Goal: Task Accomplishment & Management: Manage account settings

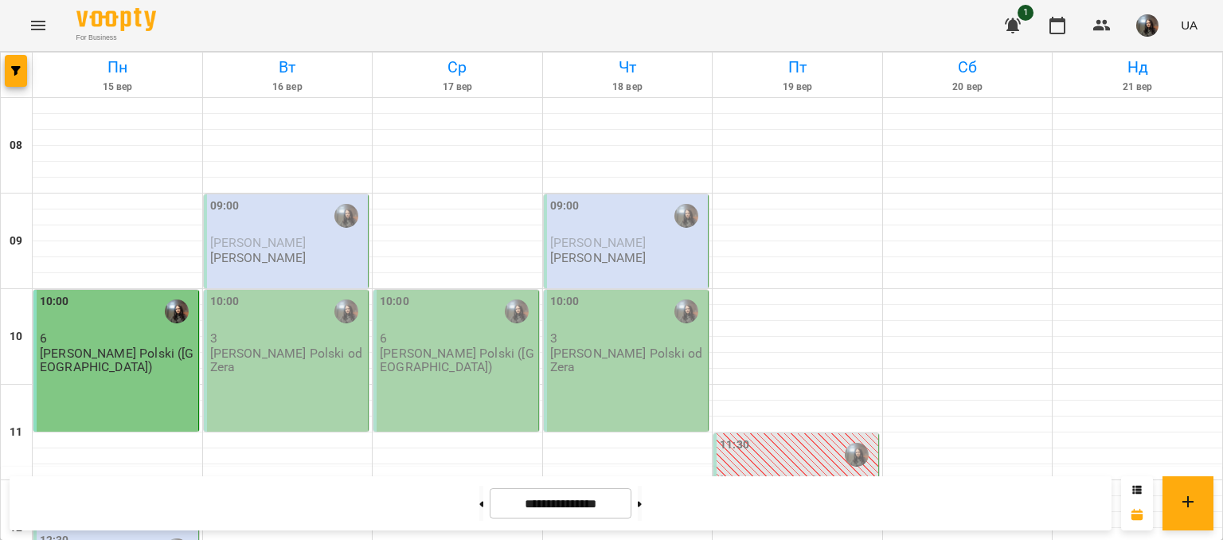
scroll to position [398, 0]
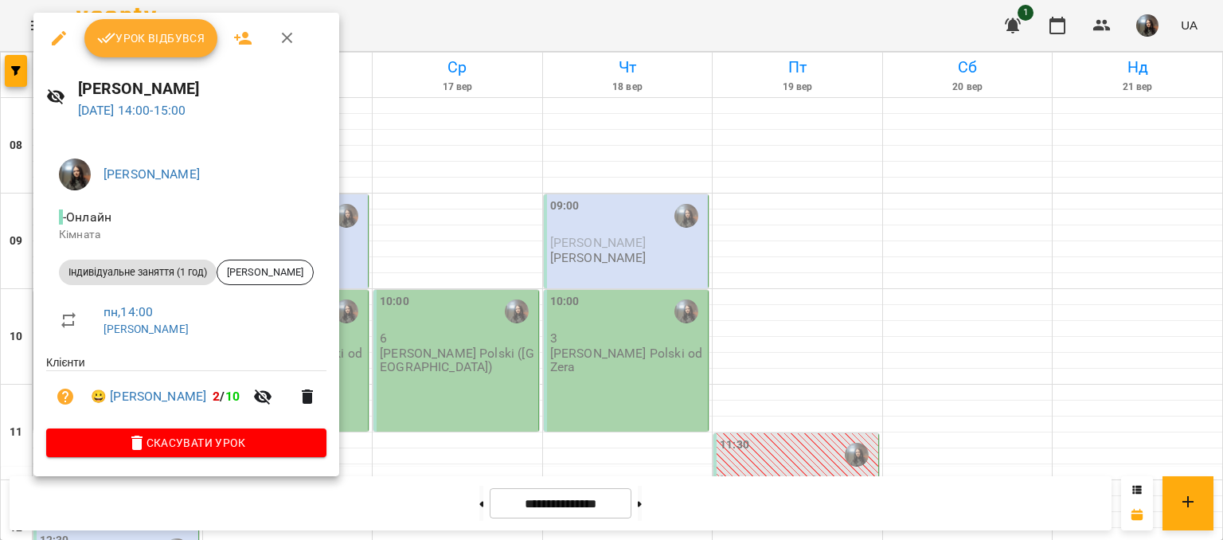
click at [180, 27] on button "Урок відбувся" at bounding box center [151, 38] width 134 height 38
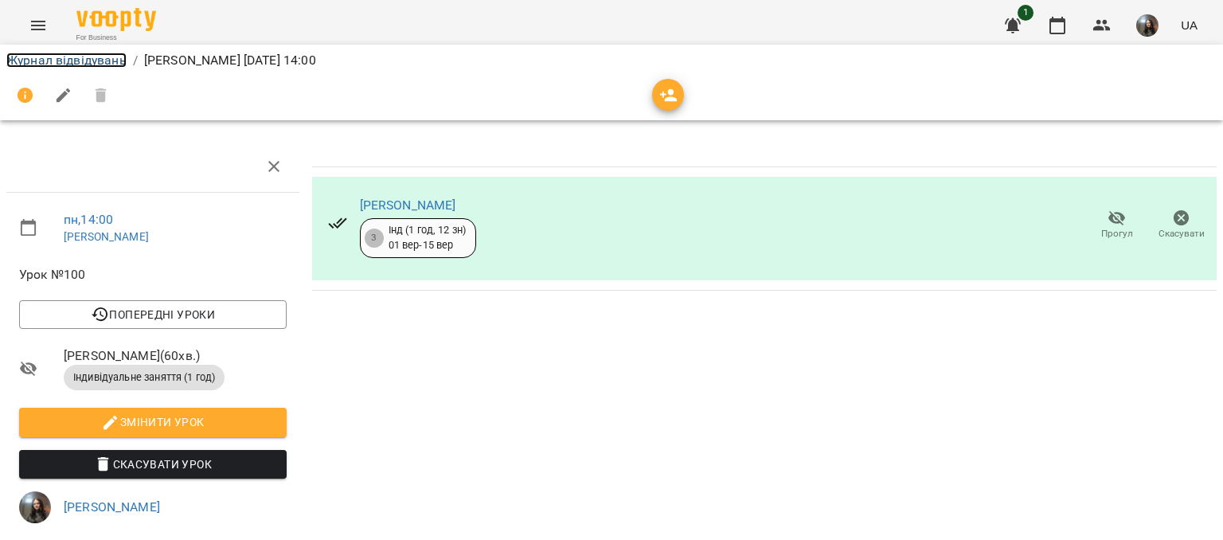
click at [89, 61] on link "Журнал відвідувань" at bounding box center [66, 60] width 120 height 15
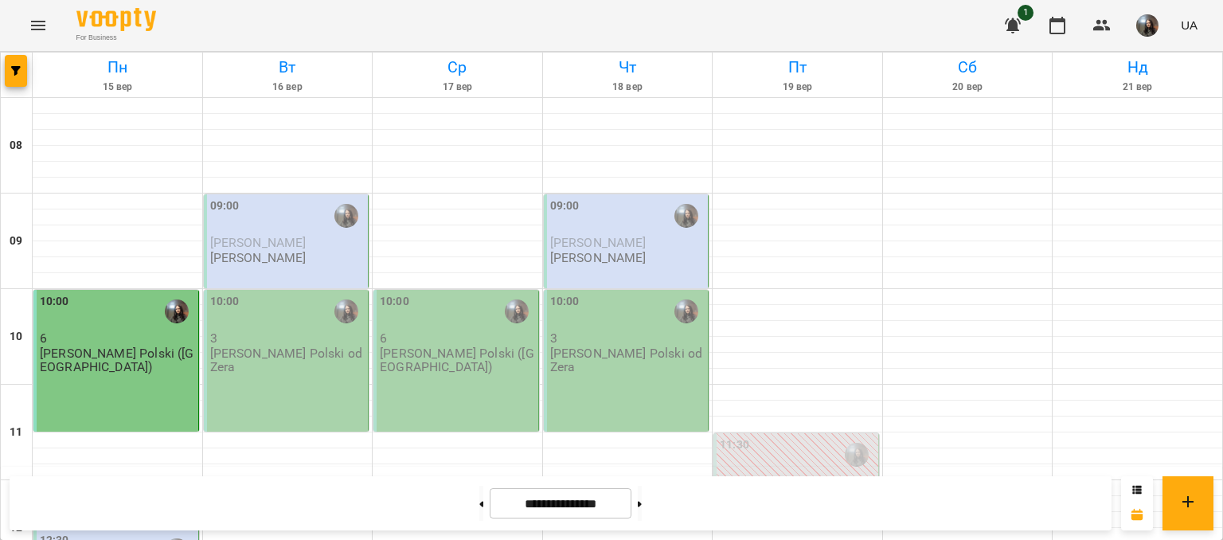
scroll to position [398, 0]
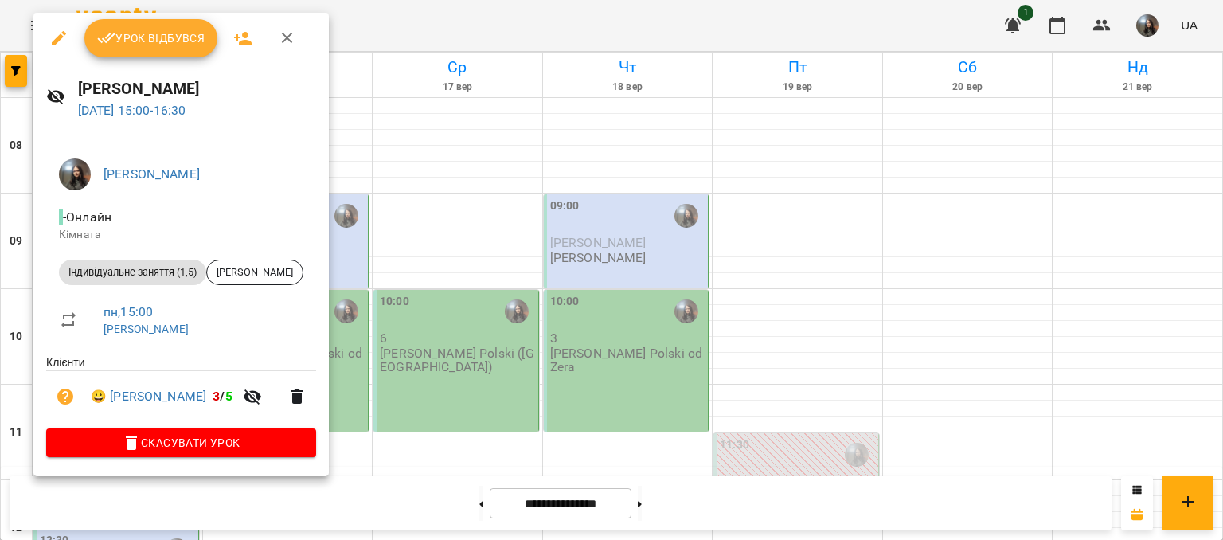
click at [462, 140] on div at bounding box center [611, 270] width 1223 height 540
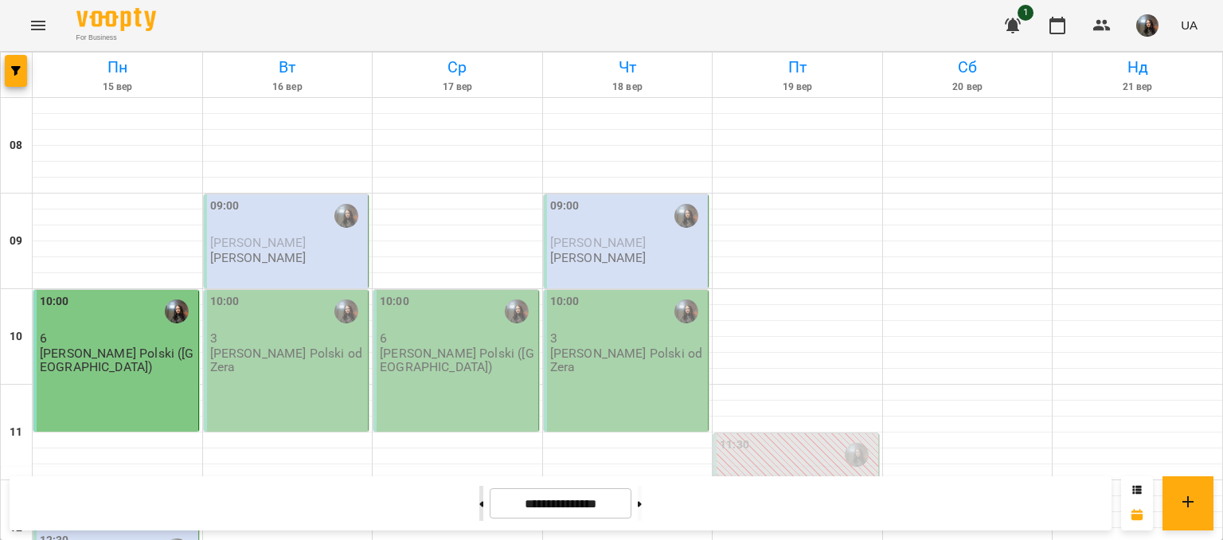
click at [479, 513] on button at bounding box center [481, 503] width 4 height 35
type input "**********"
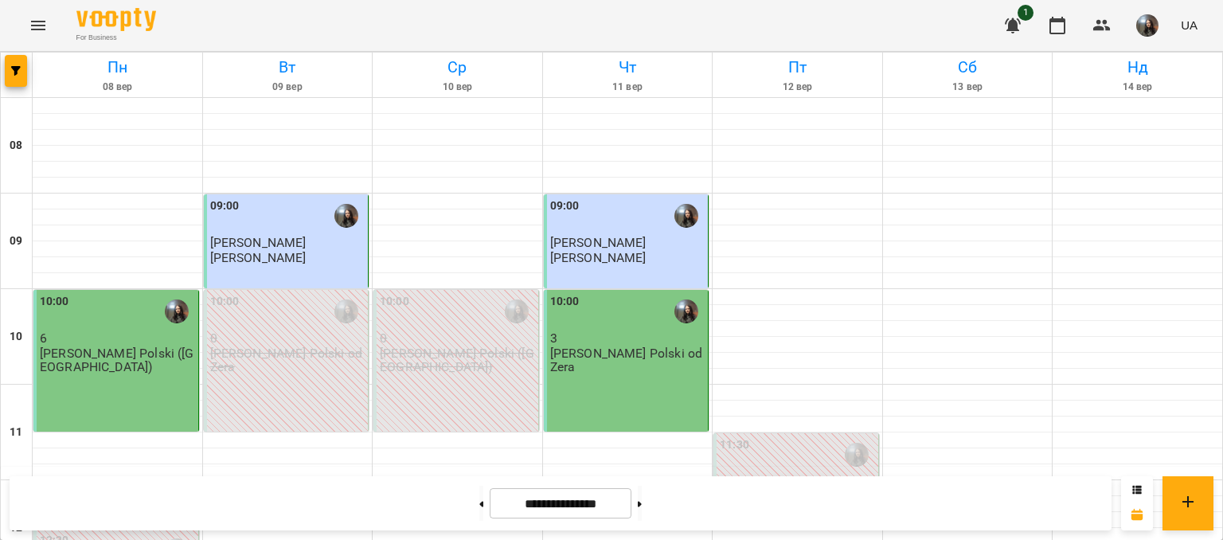
scroll to position [80, 0]
click at [618, 331] on p "3" at bounding box center [627, 338] width 155 height 14
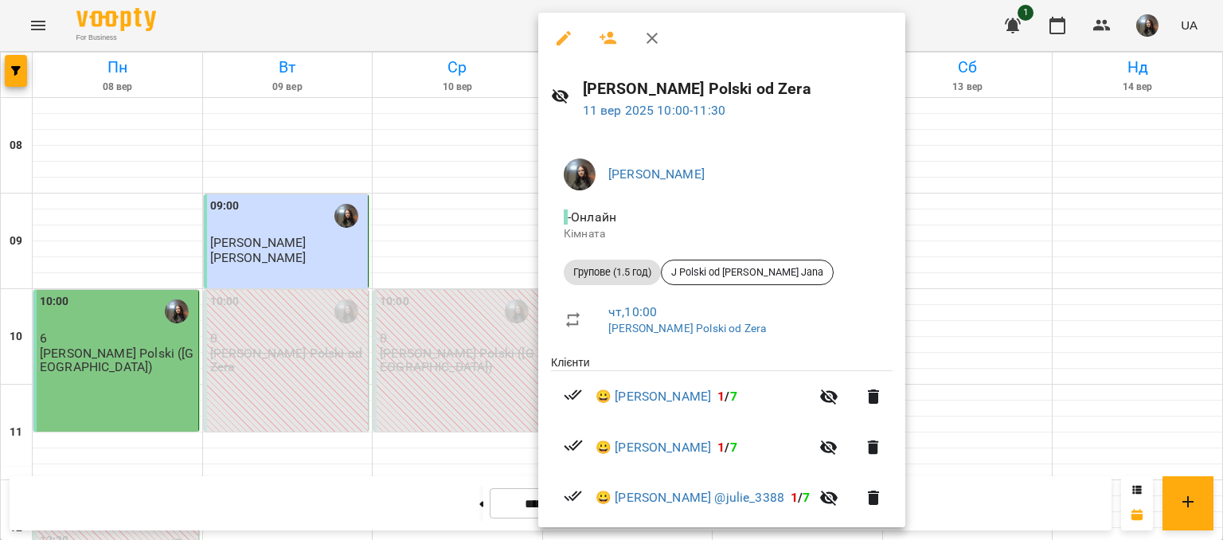
click at [462, 447] on div at bounding box center [611, 270] width 1223 height 540
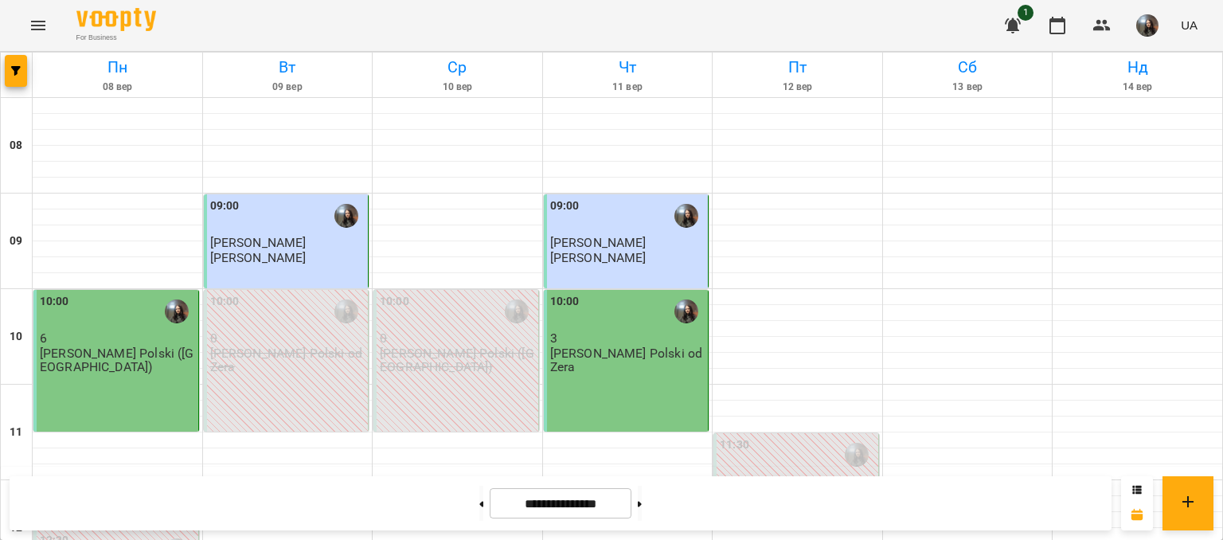
scroll to position [0, 0]
click at [1141, 25] on img "button" at bounding box center [1147, 25] width 22 height 22
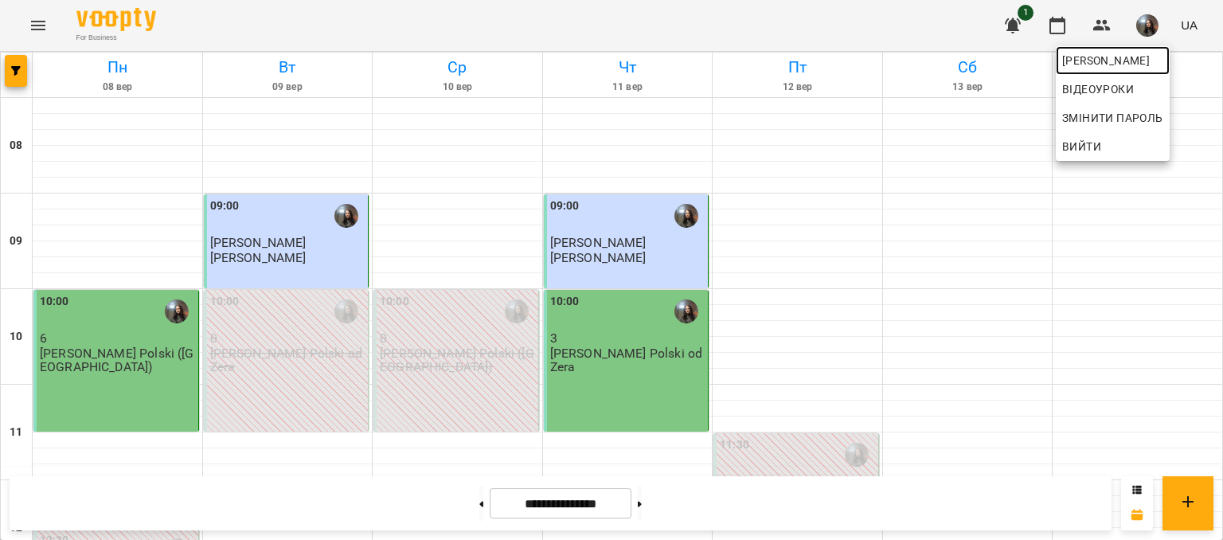
click at [1121, 61] on span "[PERSON_NAME]" at bounding box center [1112, 60] width 101 height 19
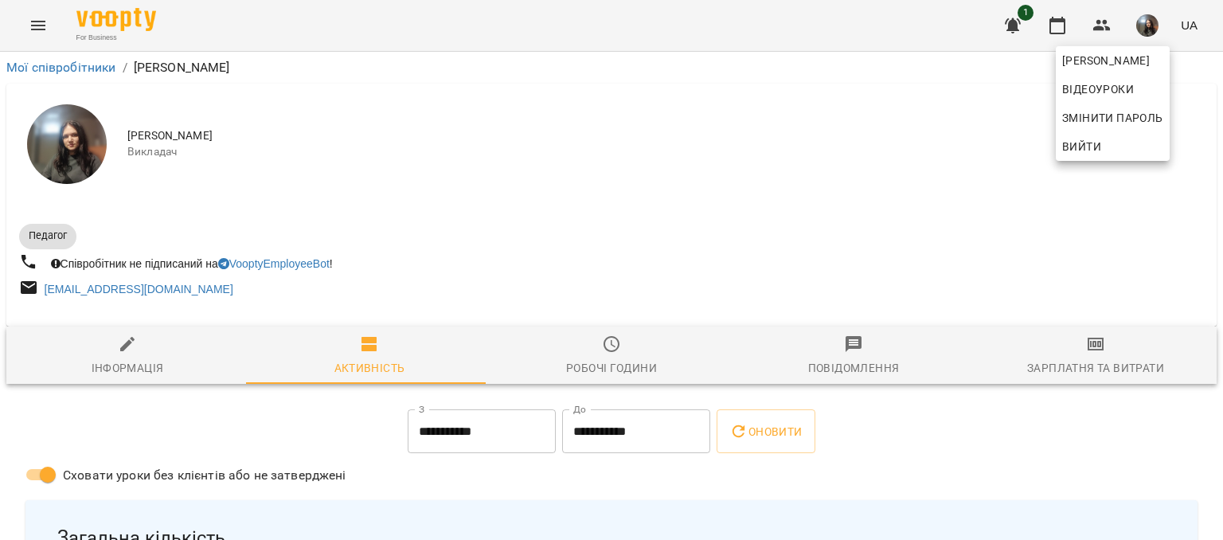
click at [1099, 338] on div at bounding box center [611, 270] width 1223 height 540
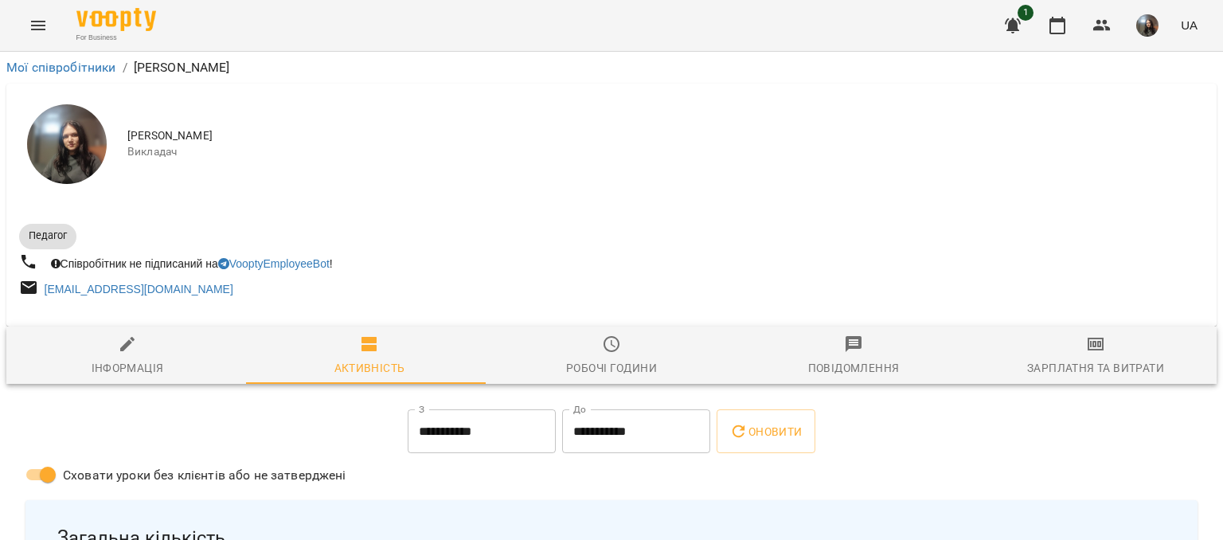
click at [1095, 347] on span "Зарплатня та Витрати" at bounding box center [1095, 355] width 223 height 43
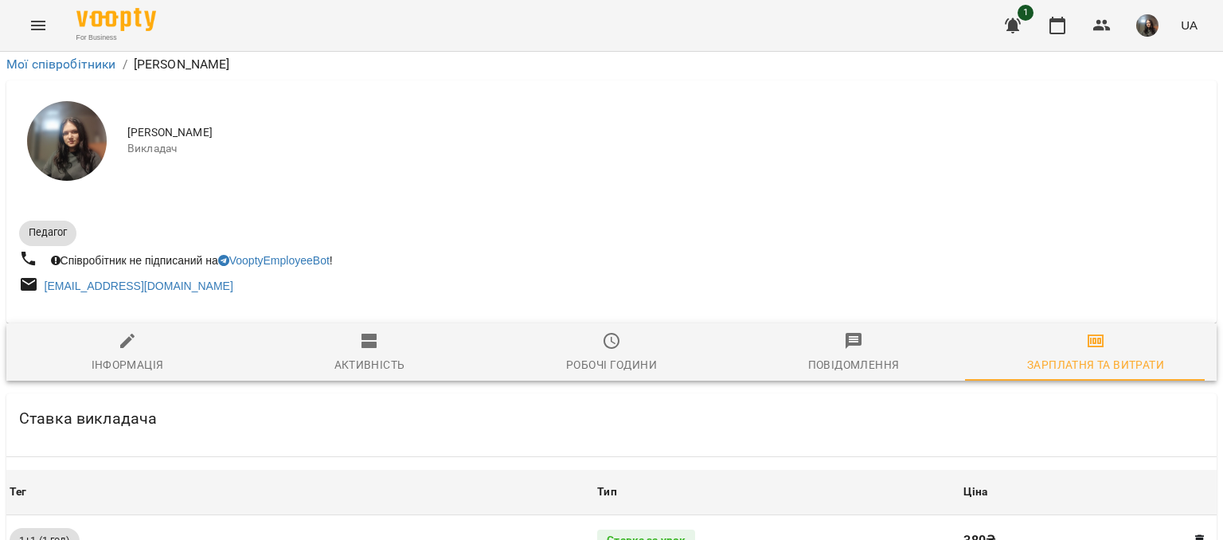
scroll to position [707, 0]
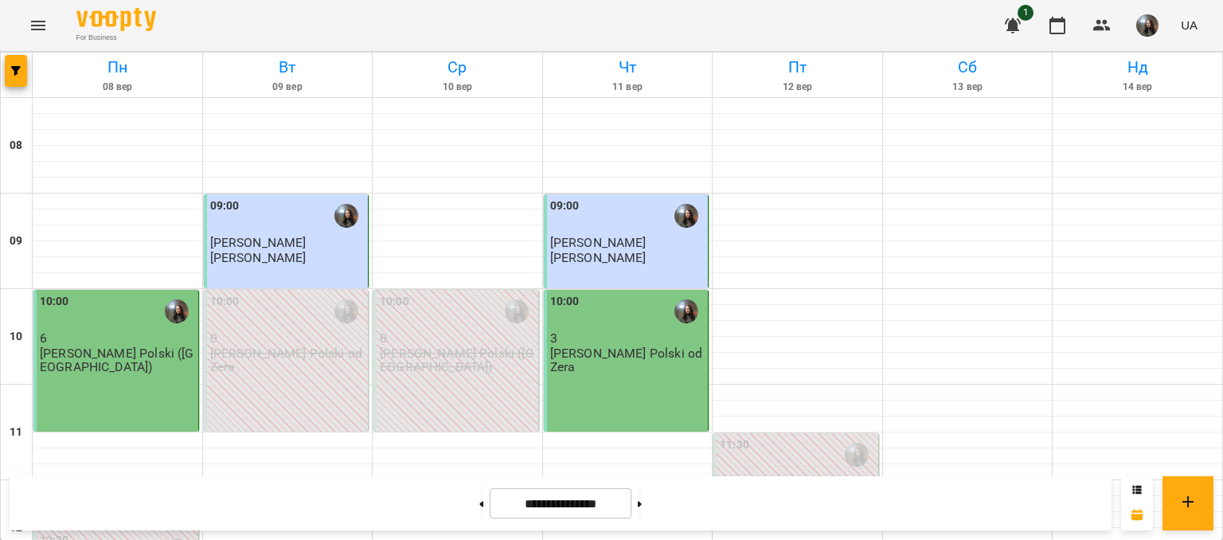
scroll to position [159, 0]
click at [642, 496] on button at bounding box center [640, 503] width 4 height 35
type input "**********"
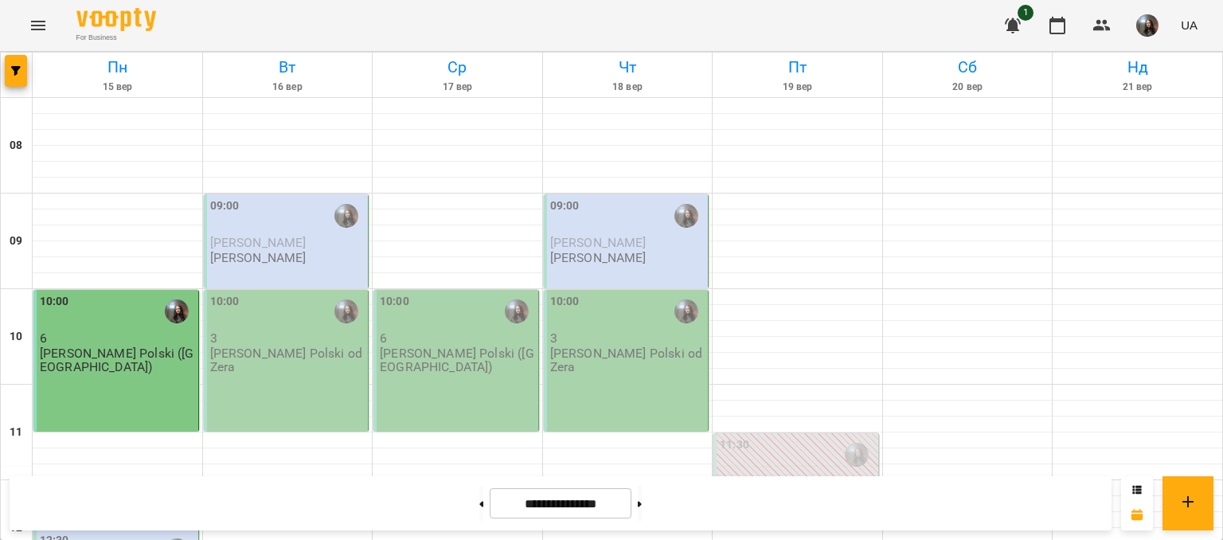
scroll to position [318, 0]
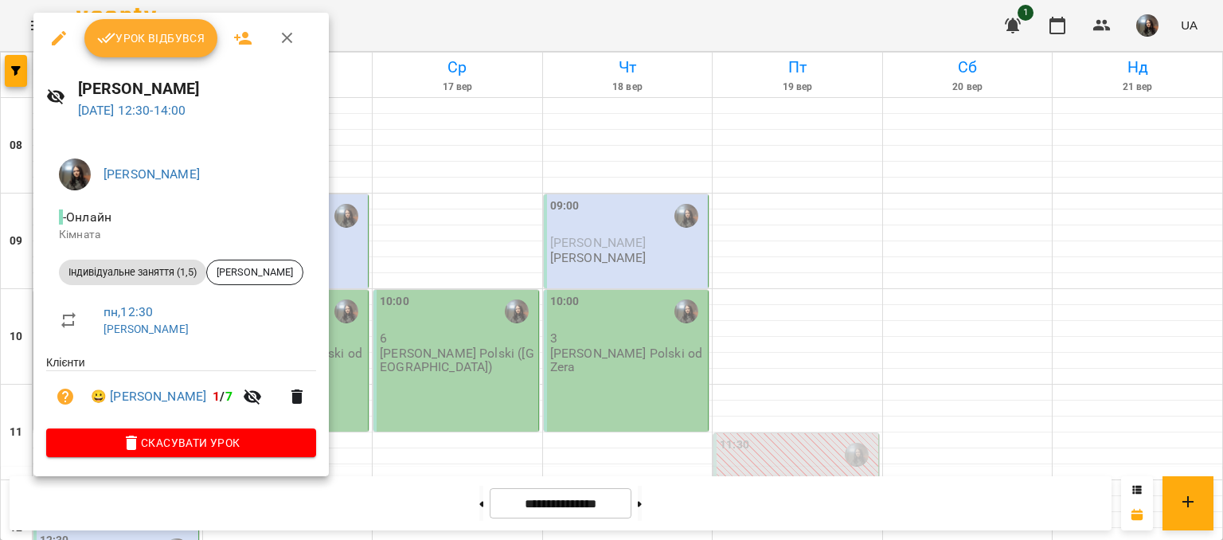
click at [487, 257] on div at bounding box center [611, 270] width 1223 height 540
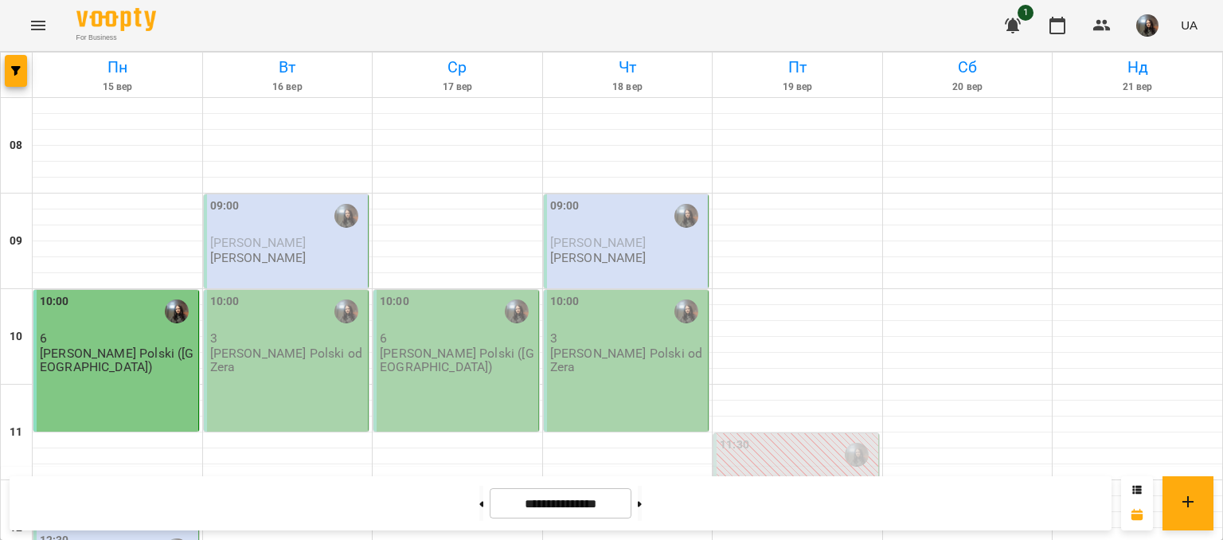
scroll to position [159, 0]
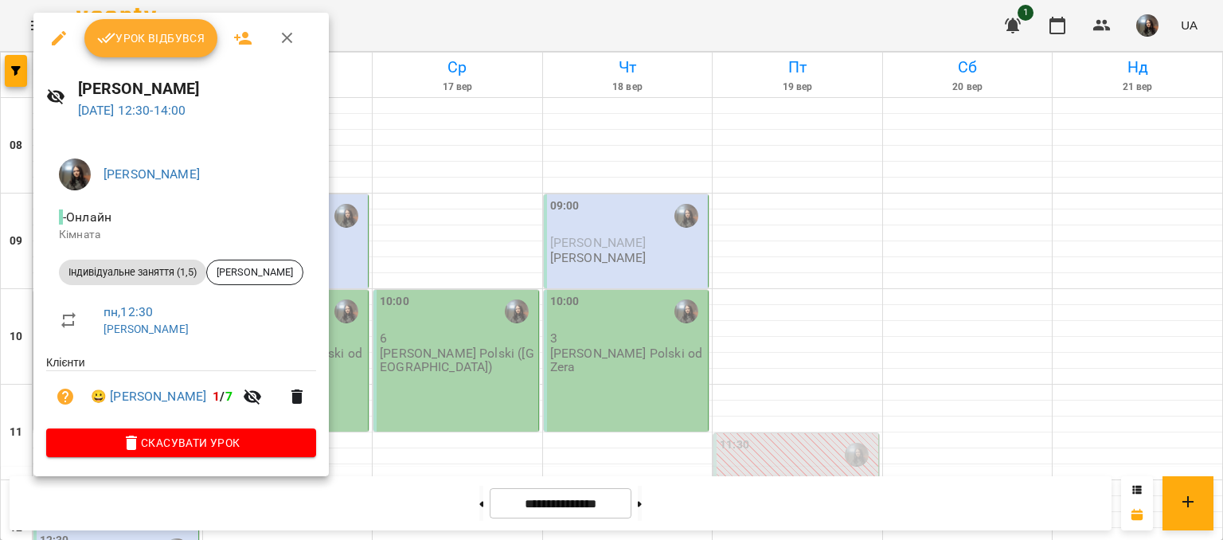
click at [469, 364] on div at bounding box center [611, 270] width 1223 height 540
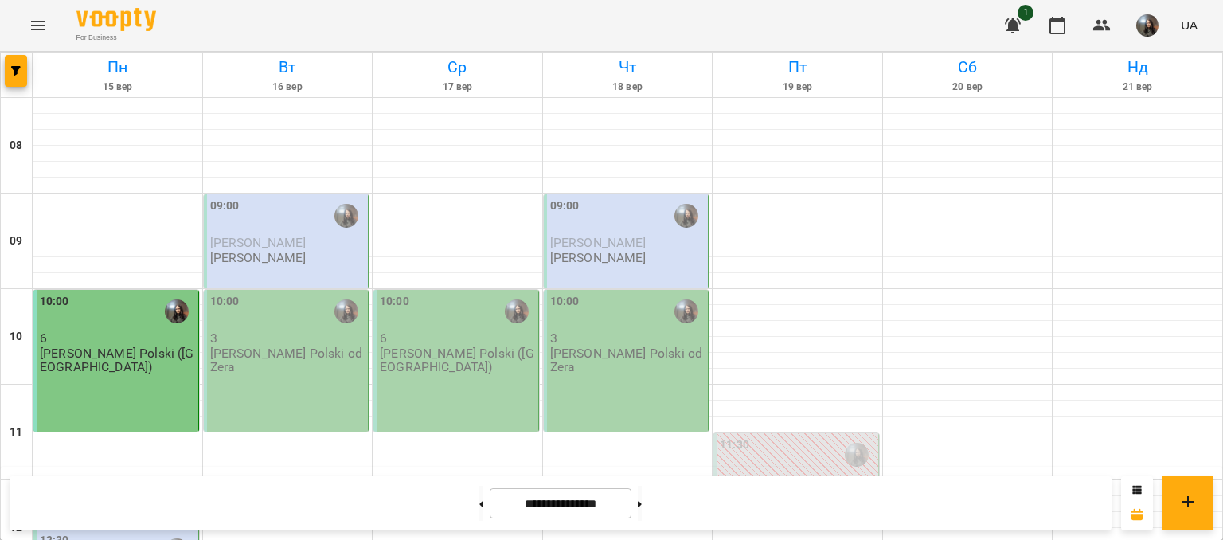
scroll to position [665, 0]
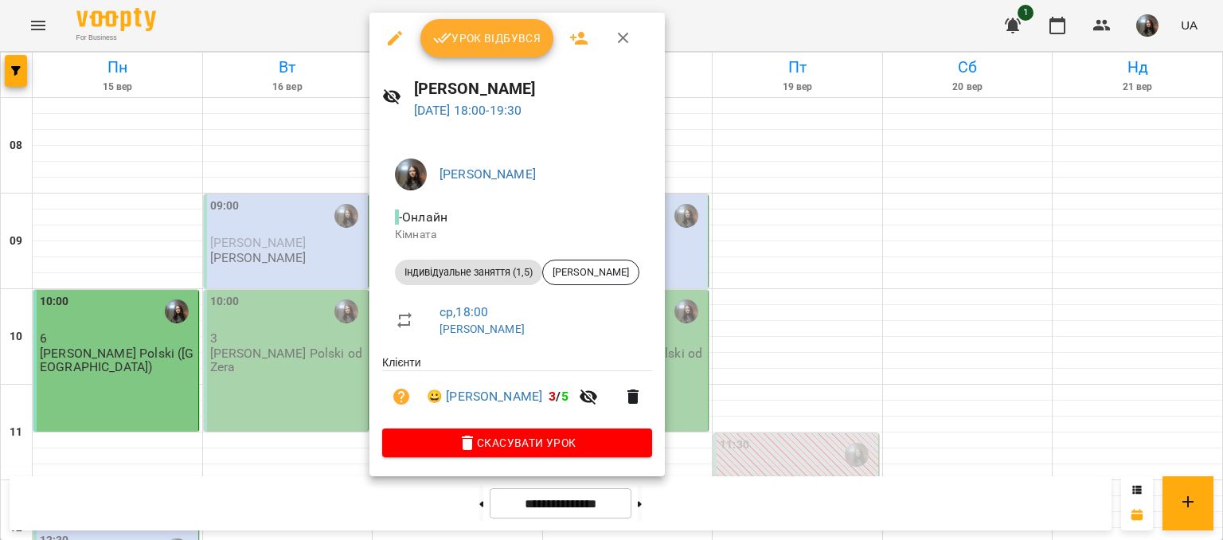
click at [487, 49] on button "Урок відбувся" at bounding box center [487, 38] width 134 height 38
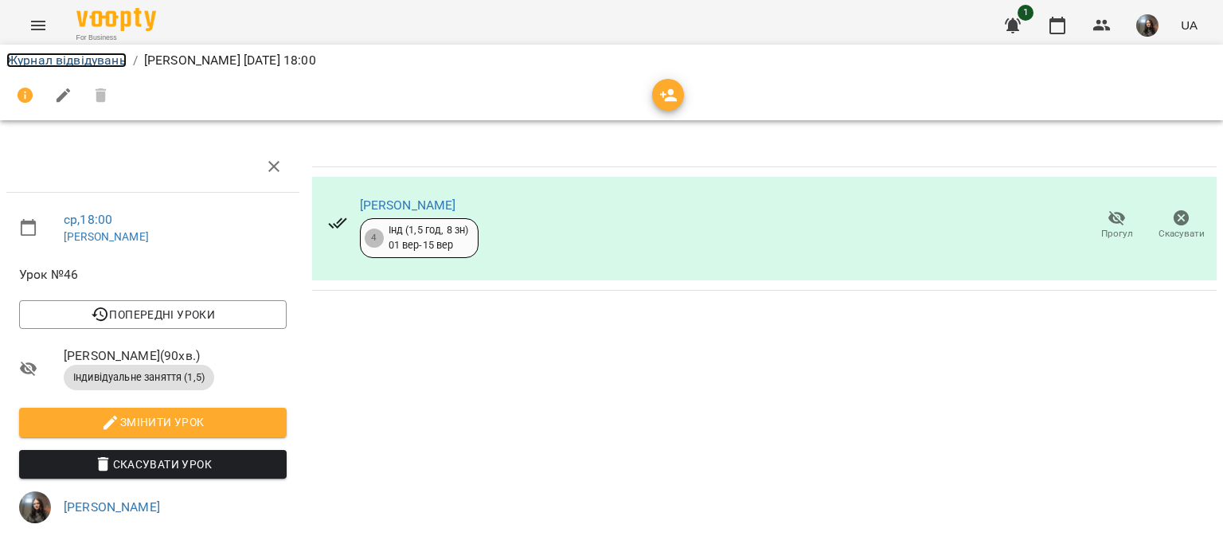
click at [78, 58] on link "Журнал відвідувань" at bounding box center [66, 60] width 120 height 15
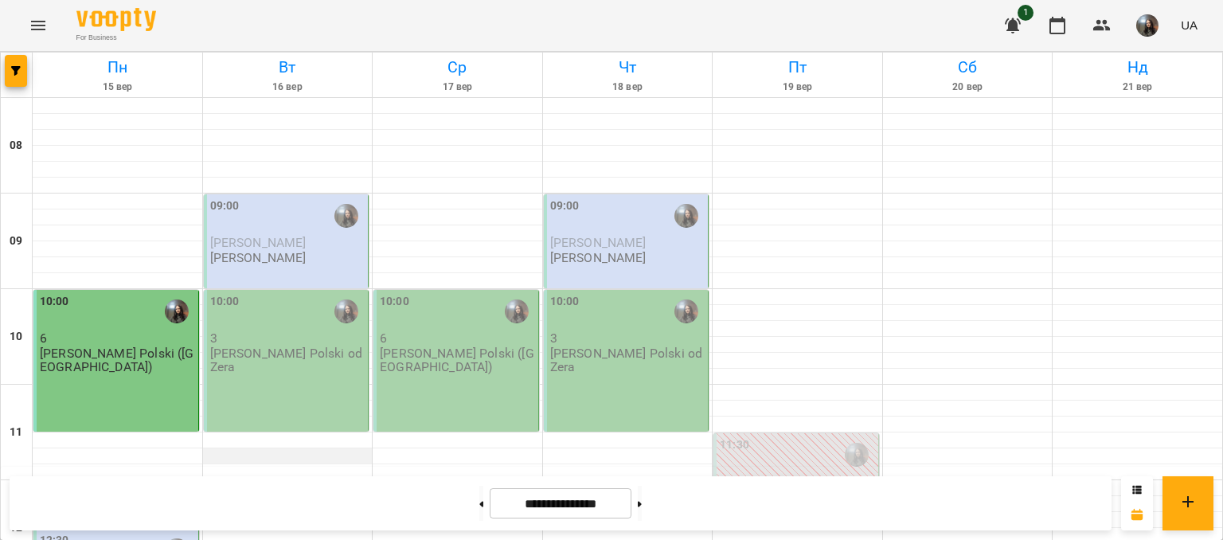
scroll to position [478, 0]
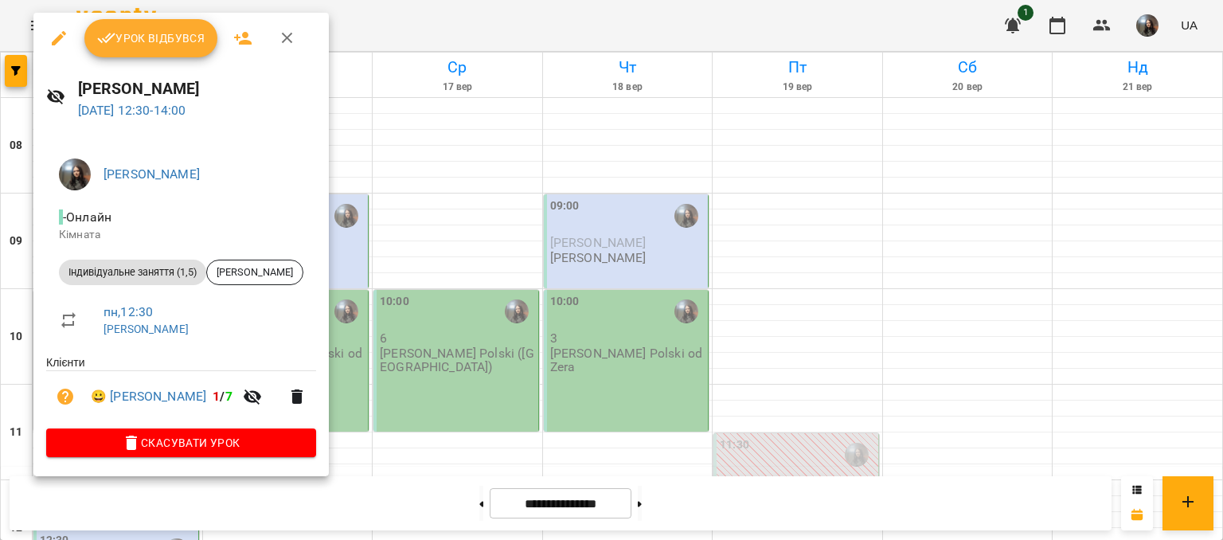
click at [425, 146] on div at bounding box center [611, 270] width 1223 height 540
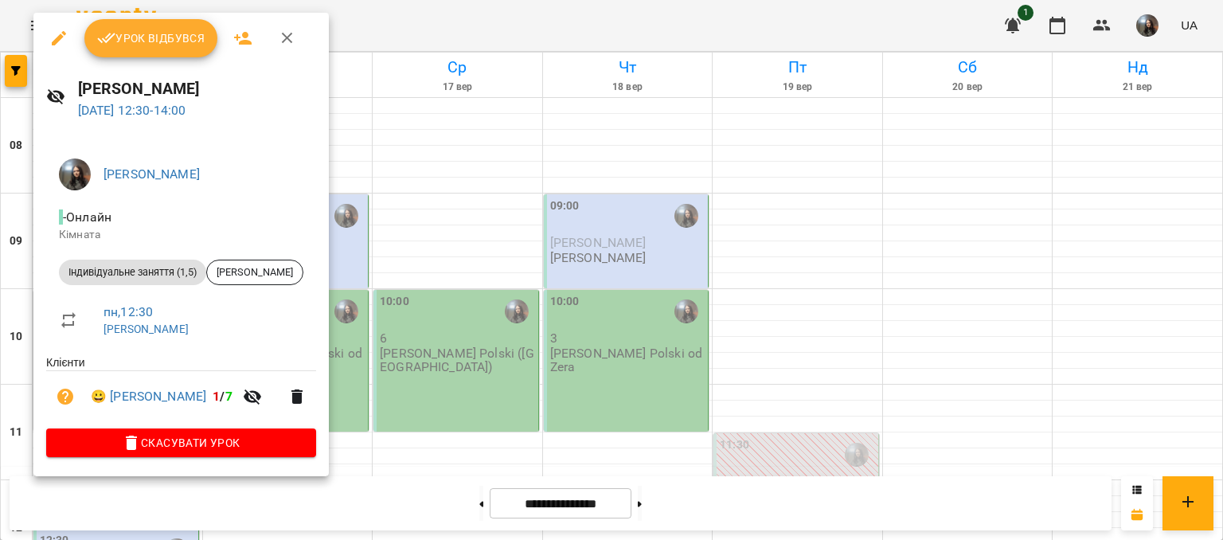
click at [158, 55] on button "Урок відбувся" at bounding box center [151, 38] width 134 height 38
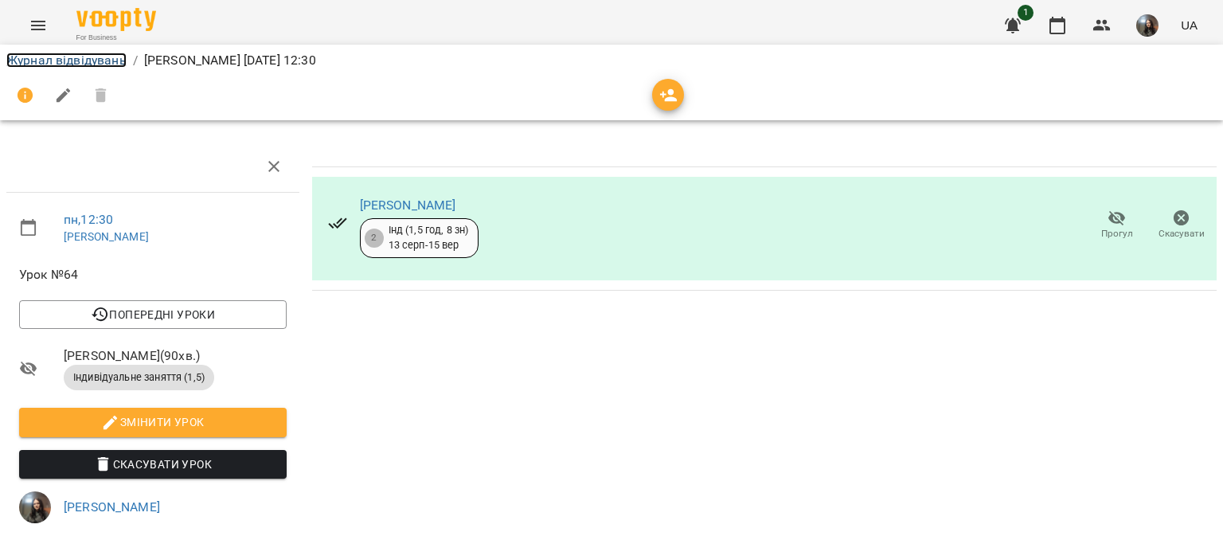
click at [64, 66] on link "Журнал відвідувань" at bounding box center [66, 60] width 120 height 15
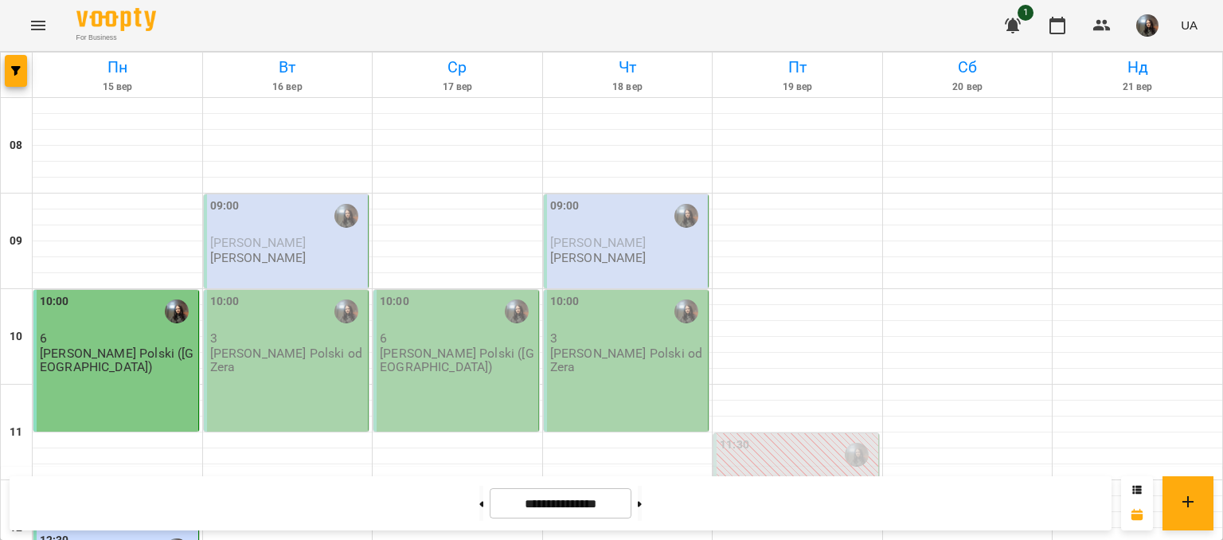
scroll to position [557, 0]
